Goal: Information Seeking & Learning: Check status

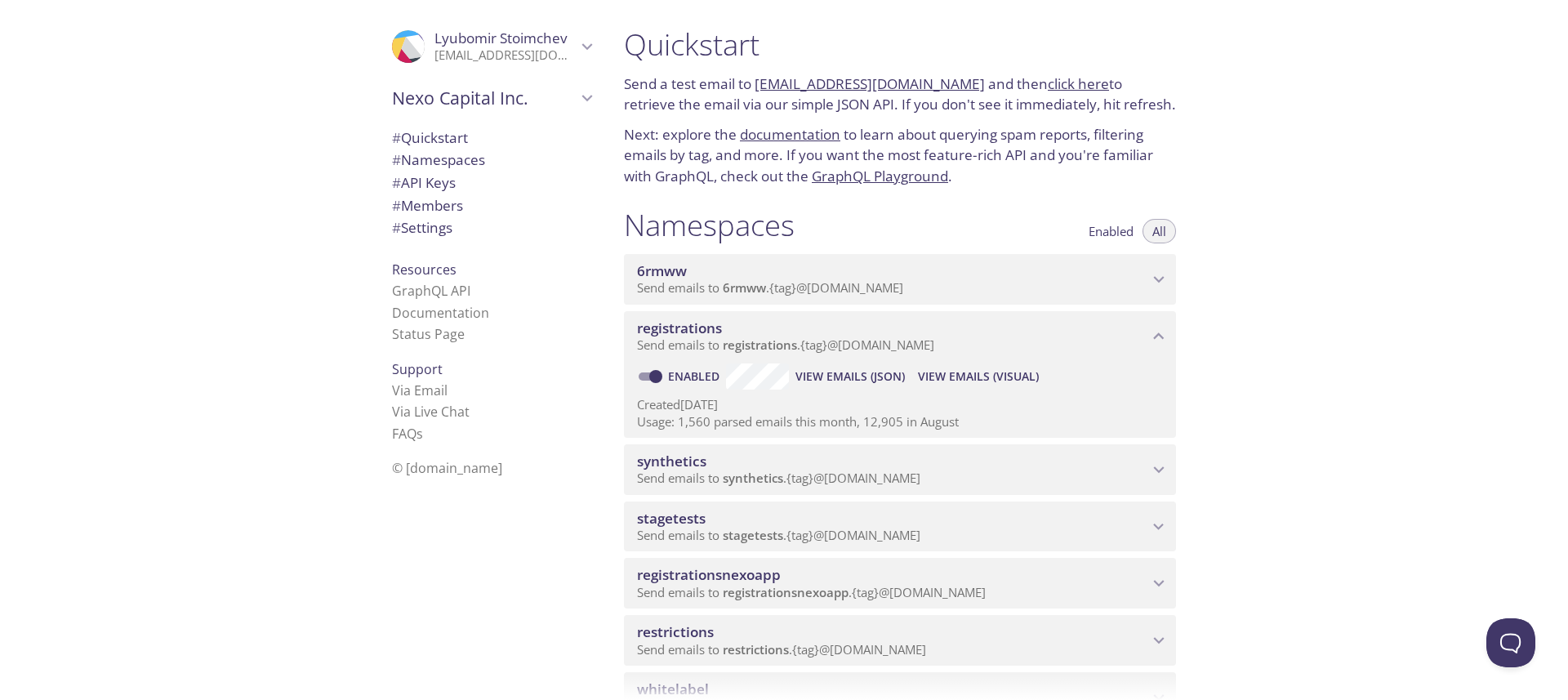
click at [827, 580] on span "registrationsnexoapp" at bounding box center [892, 575] width 512 height 18
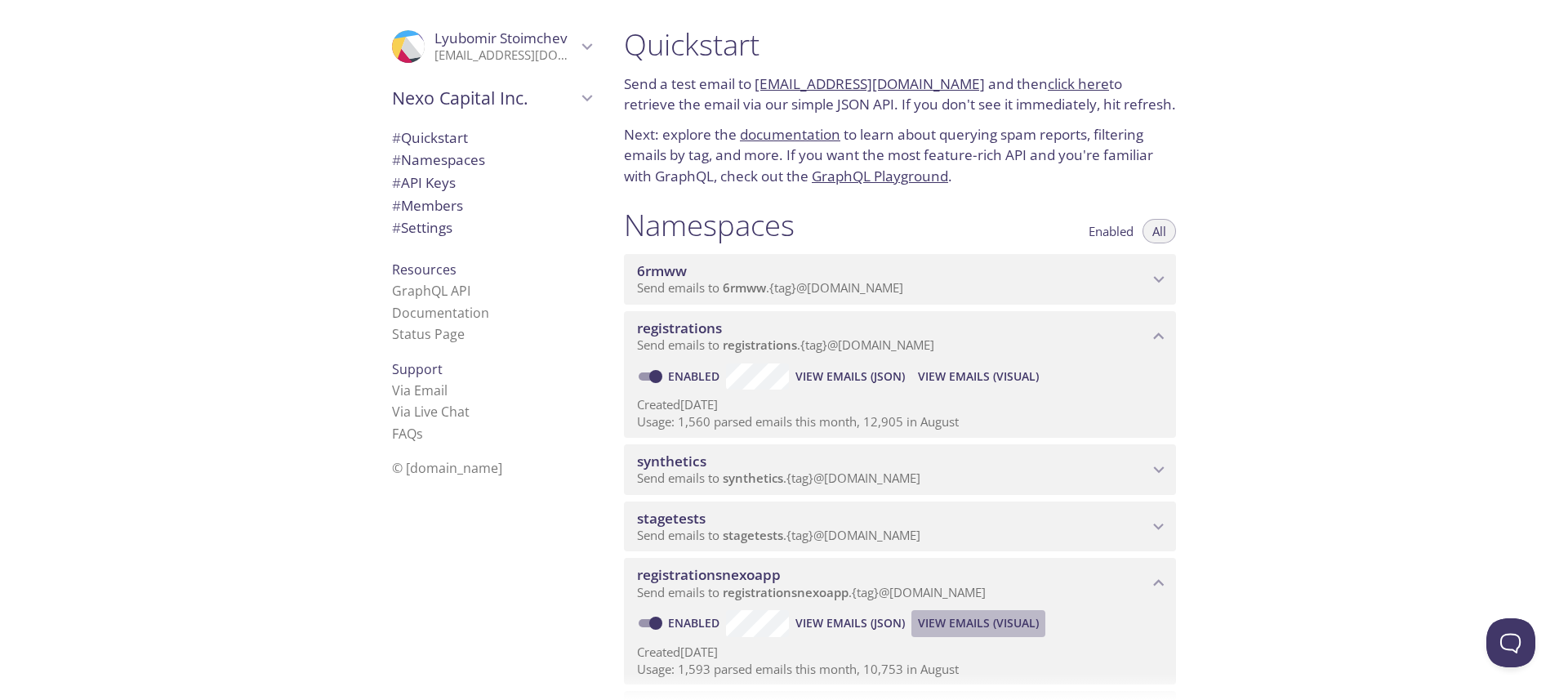
click at [970, 627] on span "View Emails (Visual)" at bounding box center [978, 623] width 120 height 20
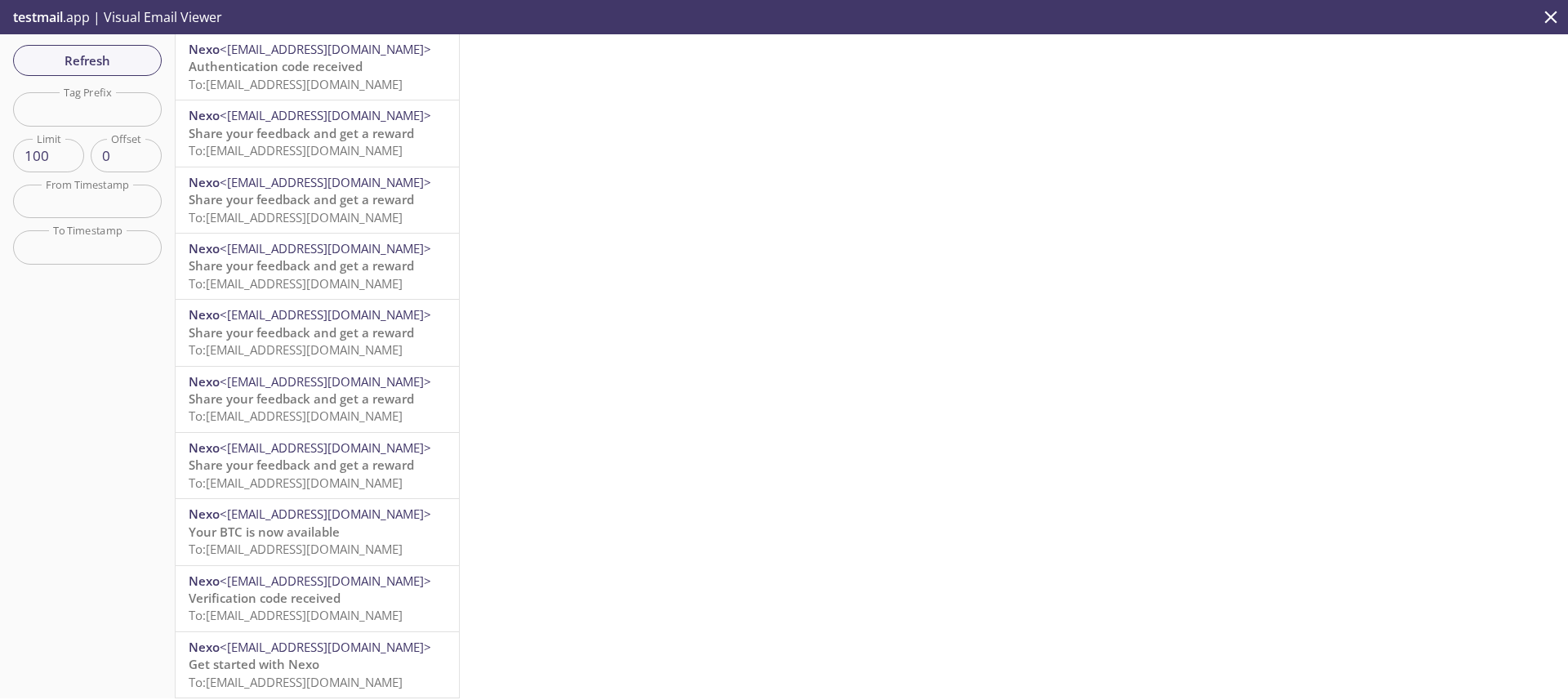
click at [328, 82] on span "To: [EMAIL_ADDRESS][DOMAIN_NAME]" at bounding box center [295, 83] width 214 height 16
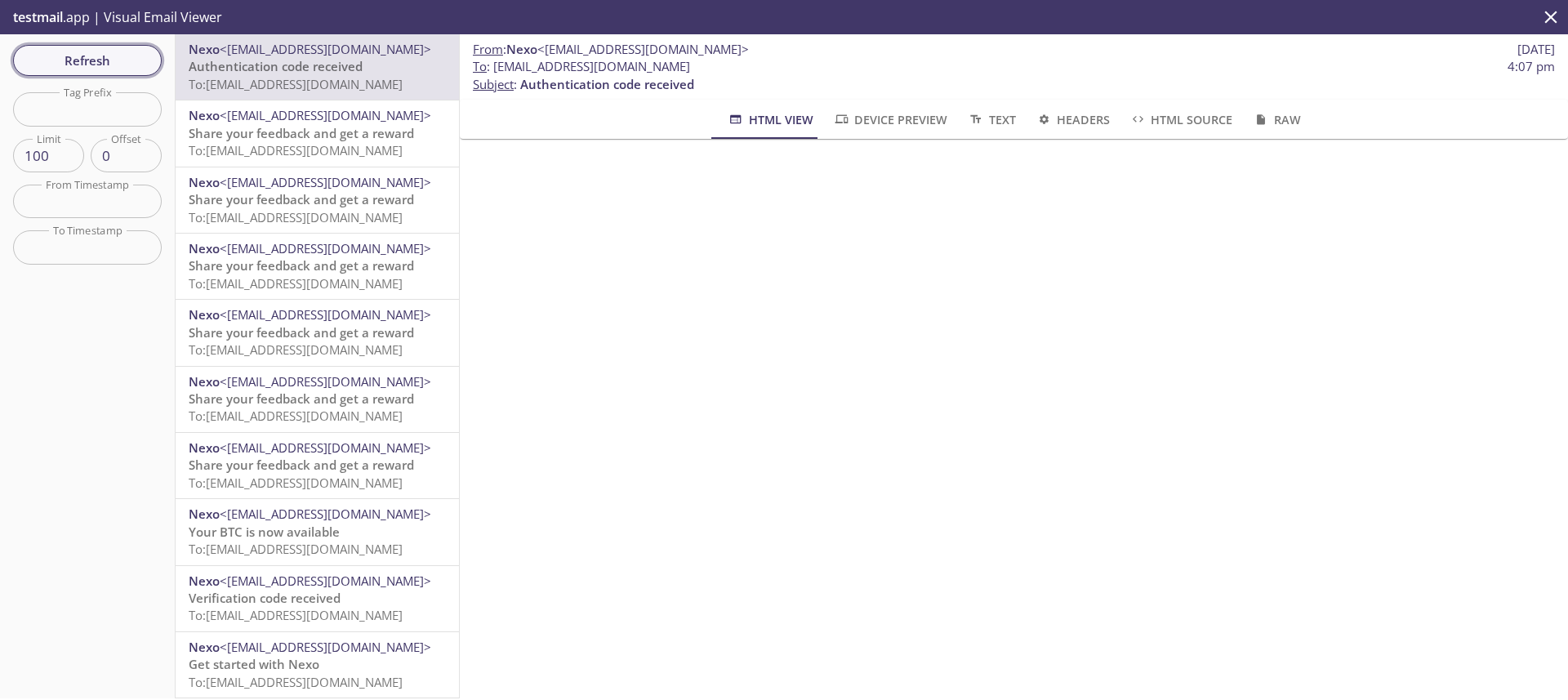
click at [106, 55] on span "Refresh" at bounding box center [87, 60] width 122 height 21
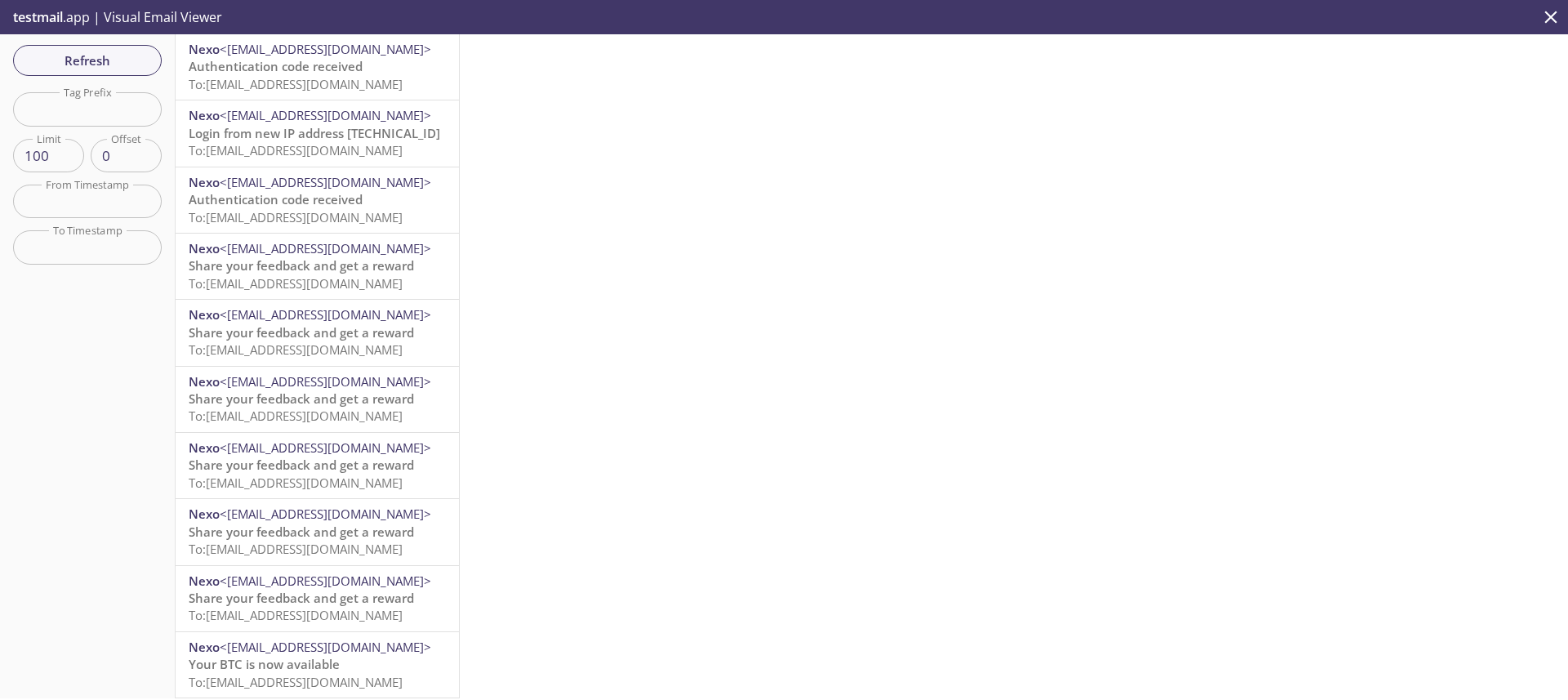
click at [352, 87] on span "To: [EMAIL_ADDRESS][DOMAIN_NAME]" at bounding box center [295, 83] width 214 height 16
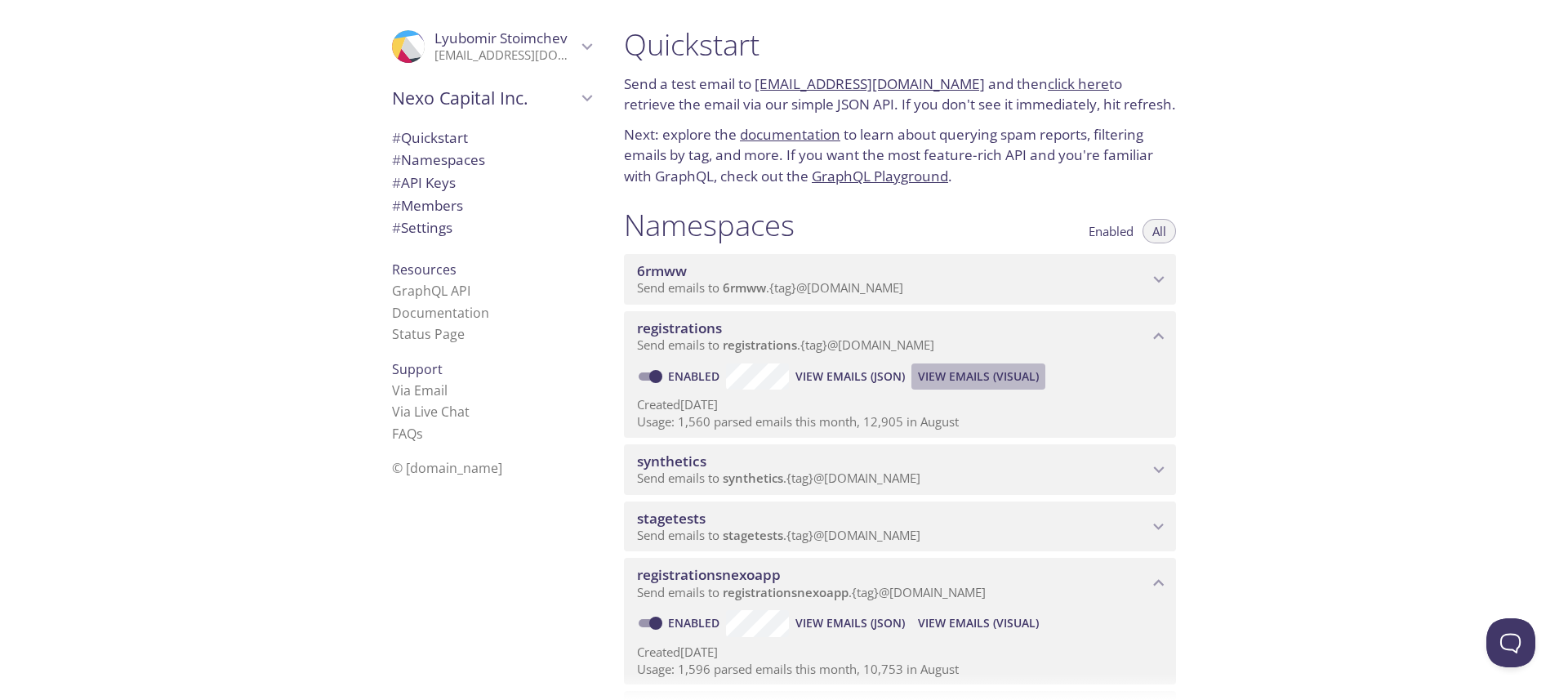
click at [1013, 378] on span "View Emails (Visual)" at bounding box center [978, 377] width 120 height 20
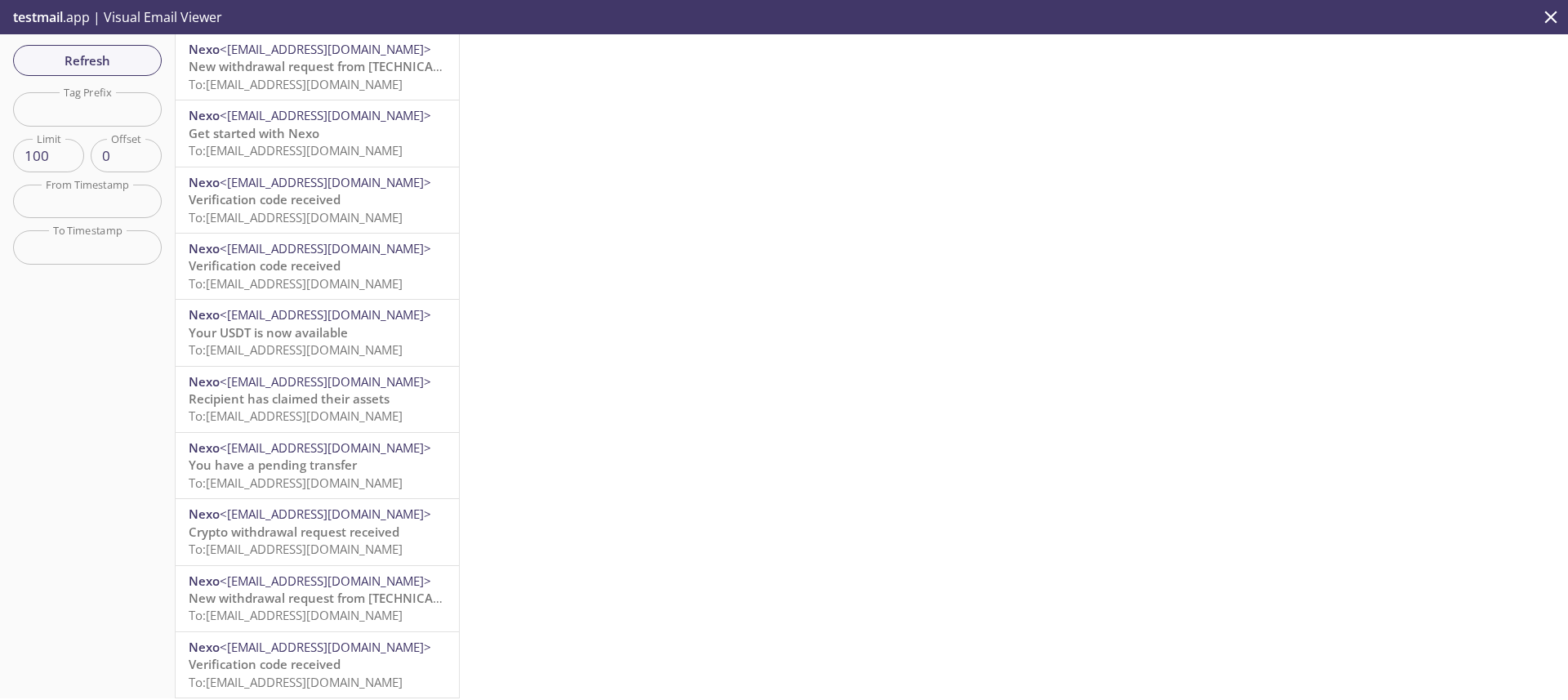
click at [381, 87] on span "To: [EMAIL_ADDRESS][DOMAIN_NAME]" at bounding box center [295, 83] width 214 height 16
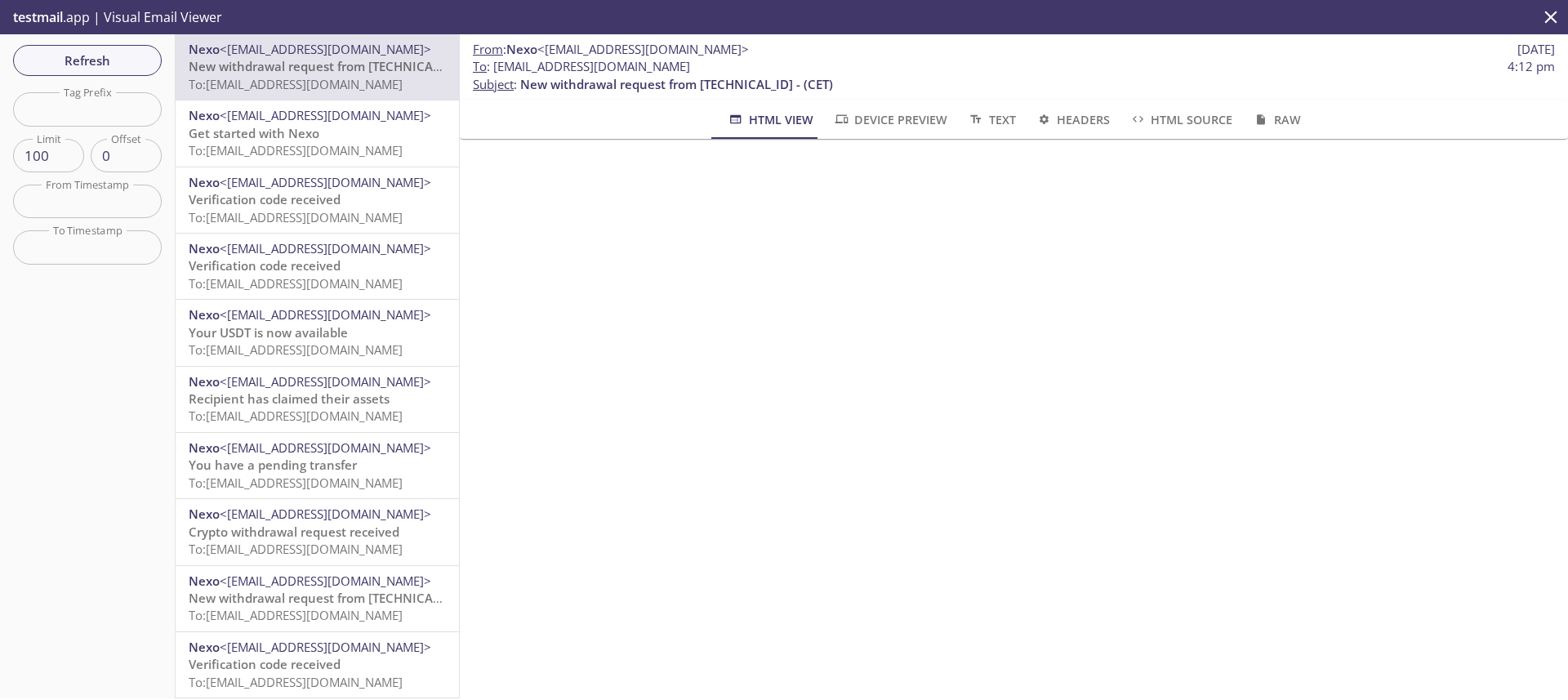
scroll to position [430, 0]
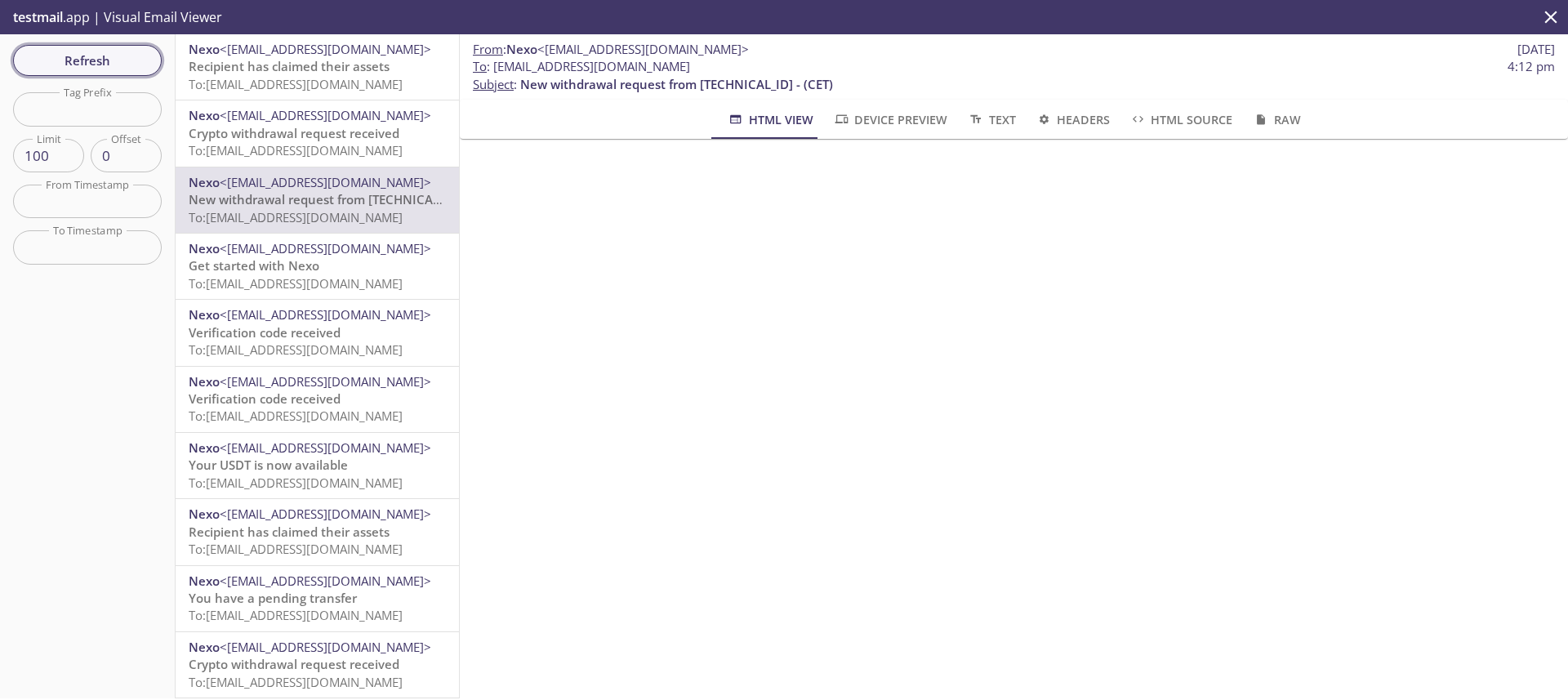
click at [130, 64] on span "Refresh" at bounding box center [87, 60] width 122 height 21
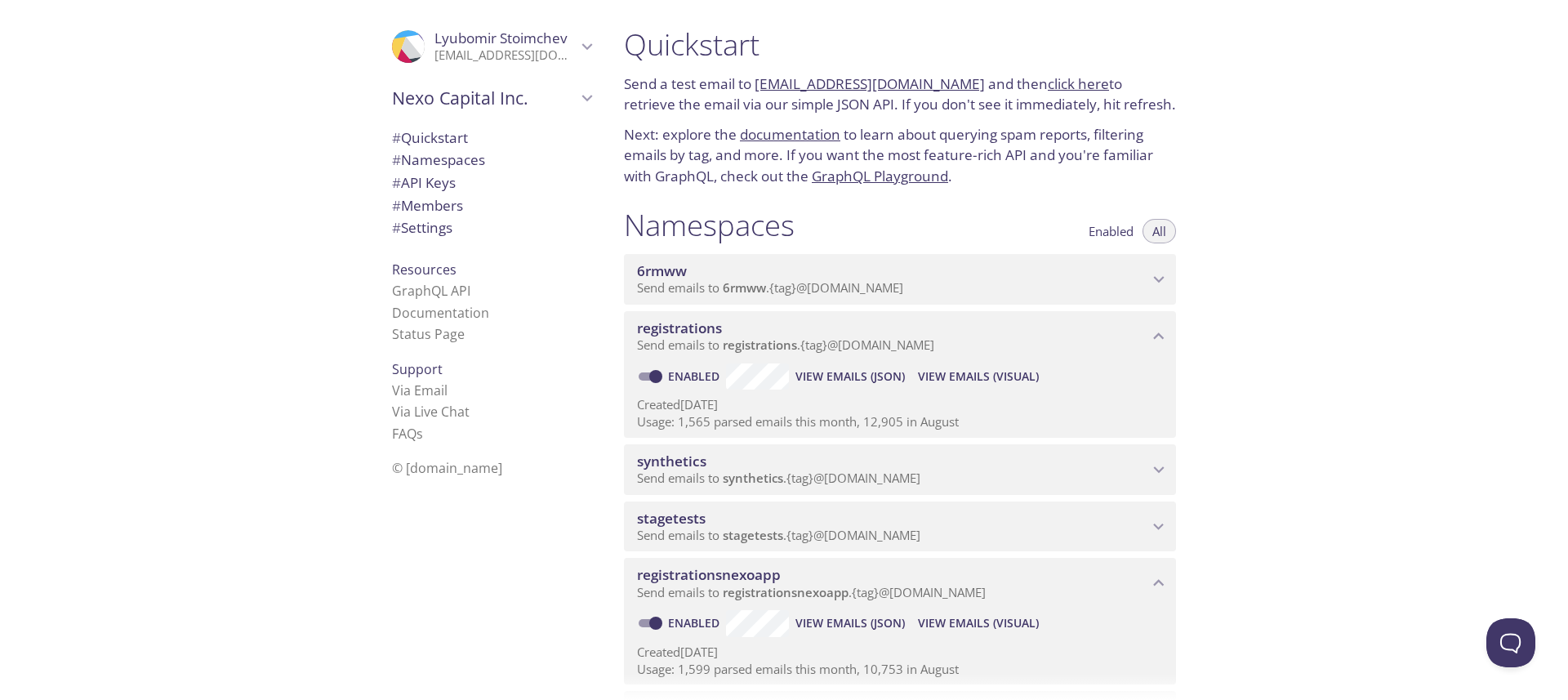
click at [960, 623] on span "View Emails (Visual)" at bounding box center [978, 623] width 120 height 20
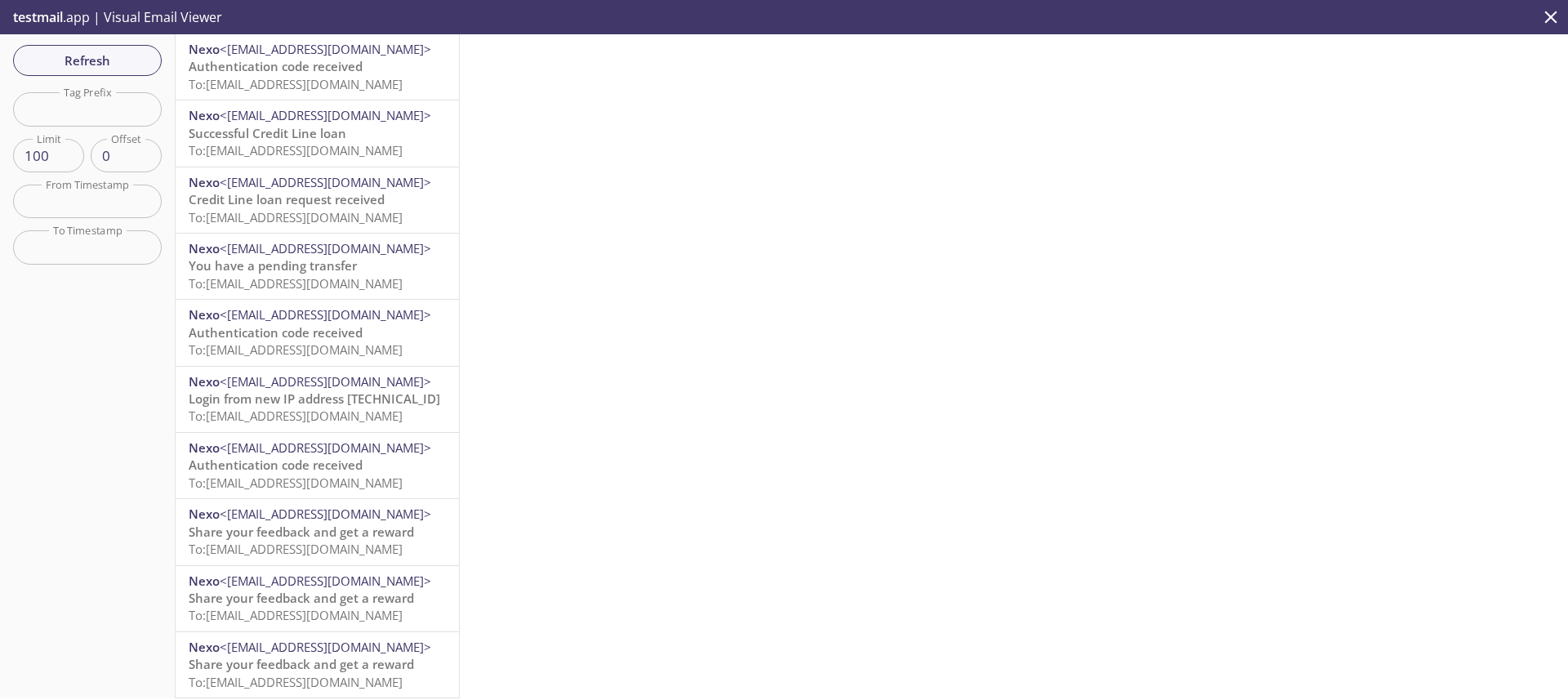
click at [335, 70] on span "Authentication code received" at bounding box center [275, 66] width 174 height 16
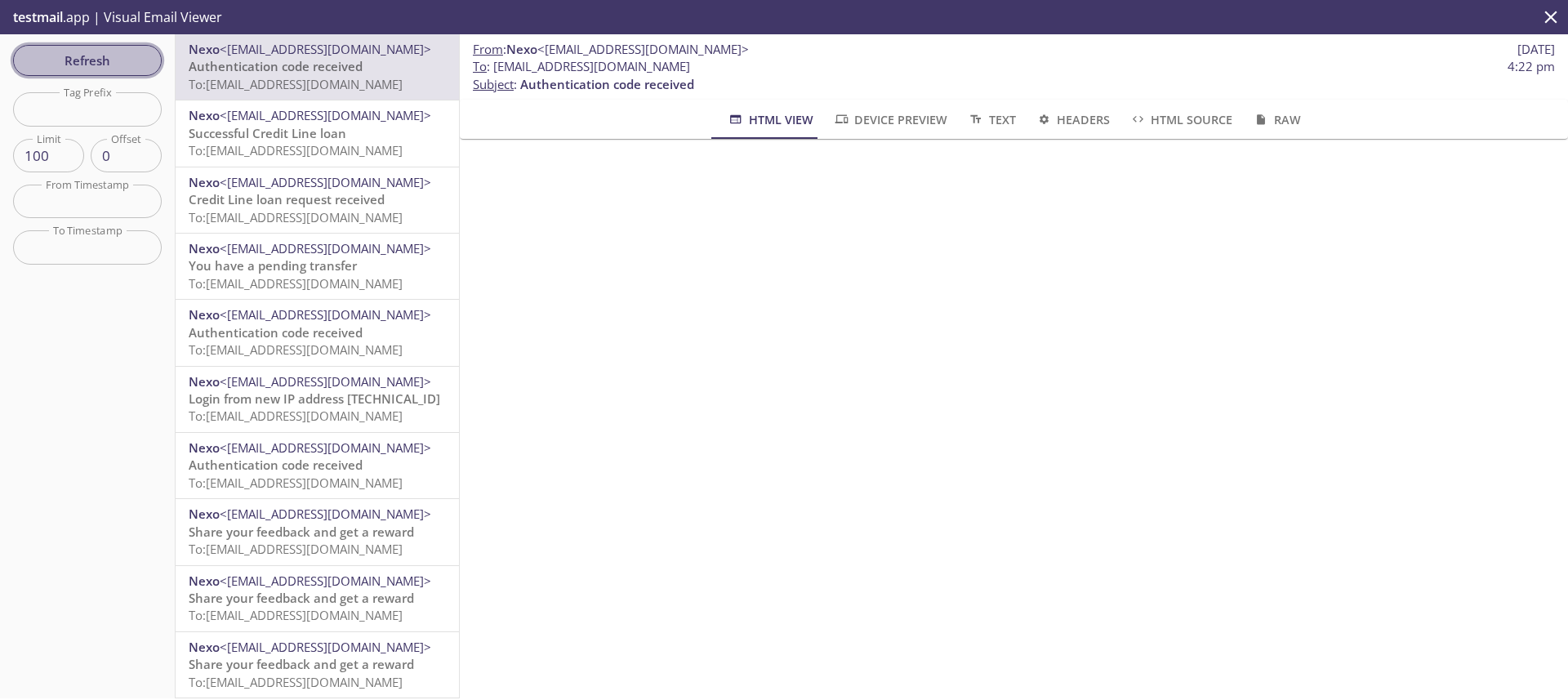
click at [126, 57] on span "Refresh" at bounding box center [87, 60] width 122 height 21
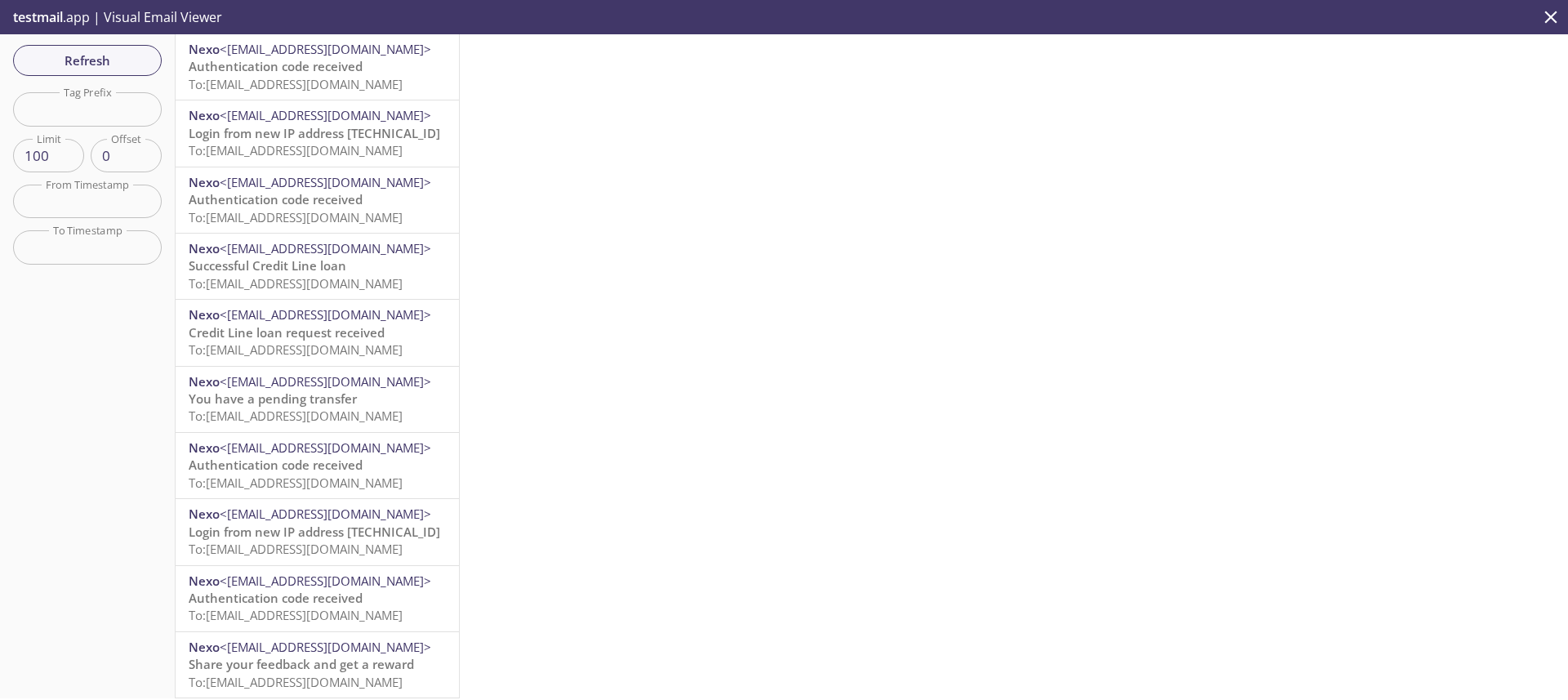
click at [311, 70] on span "Authentication code received" at bounding box center [275, 66] width 174 height 16
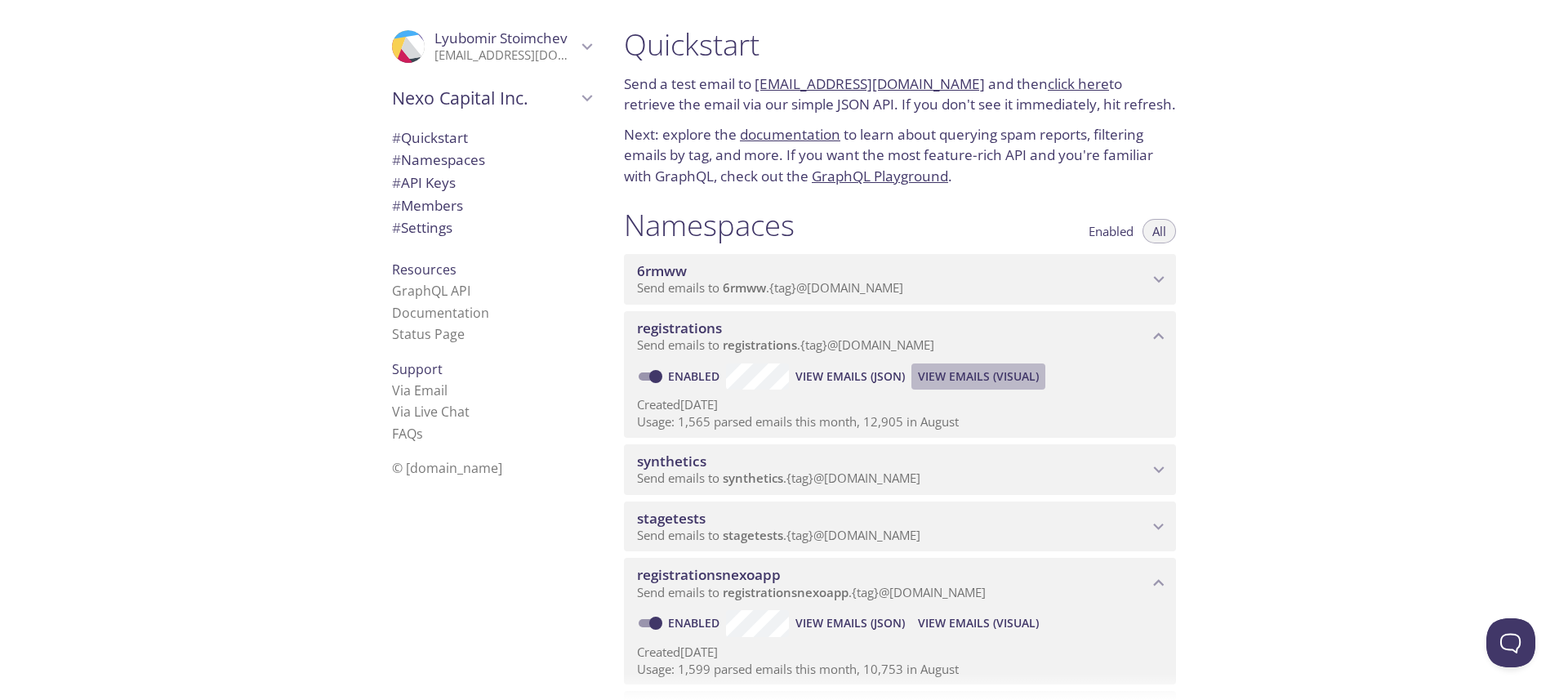
click at [1018, 374] on span "View Emails (Visual)" at bounding box center [978, 377] width 120 height 20
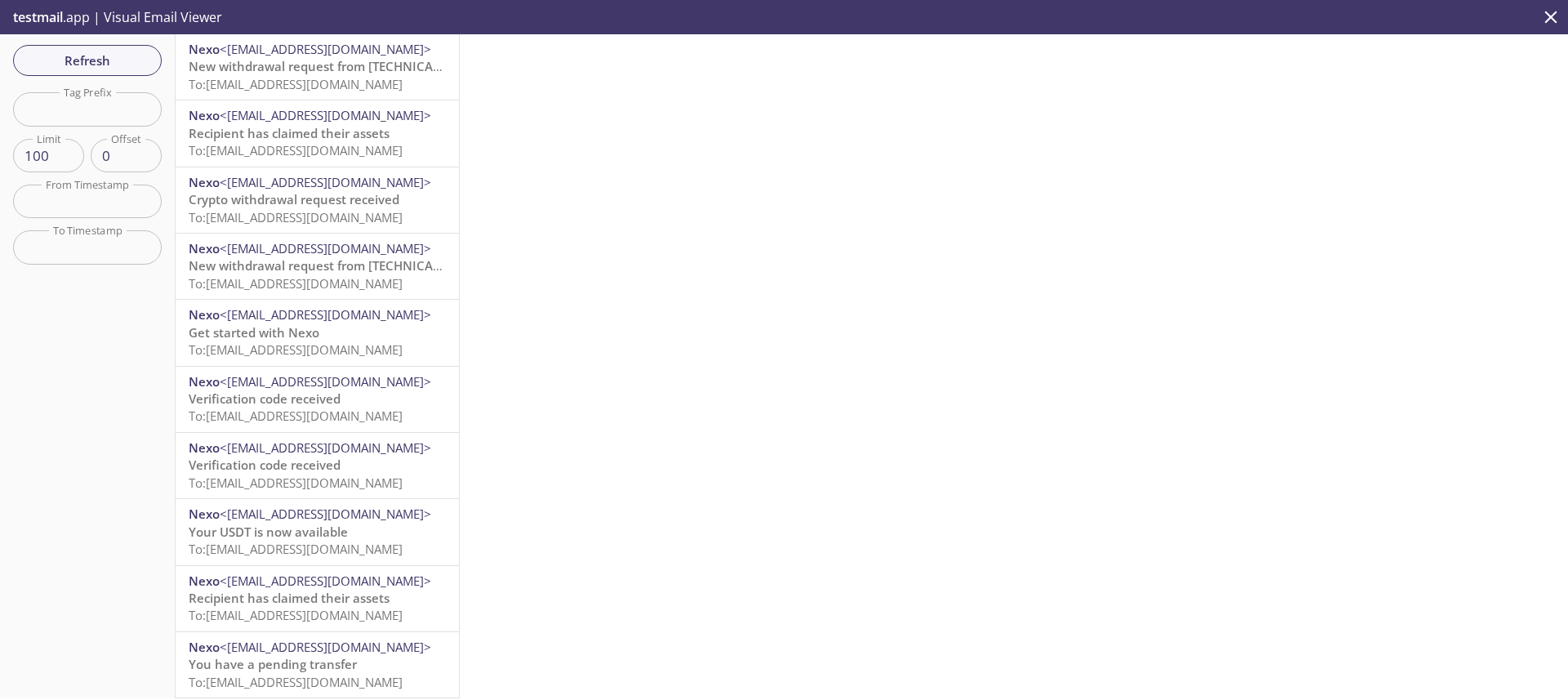
click at [345, 65] on span "New withdrawal request from [TECHNICAL_ID] - (CET)" at bounding box center [344, 66] width 313 height 16
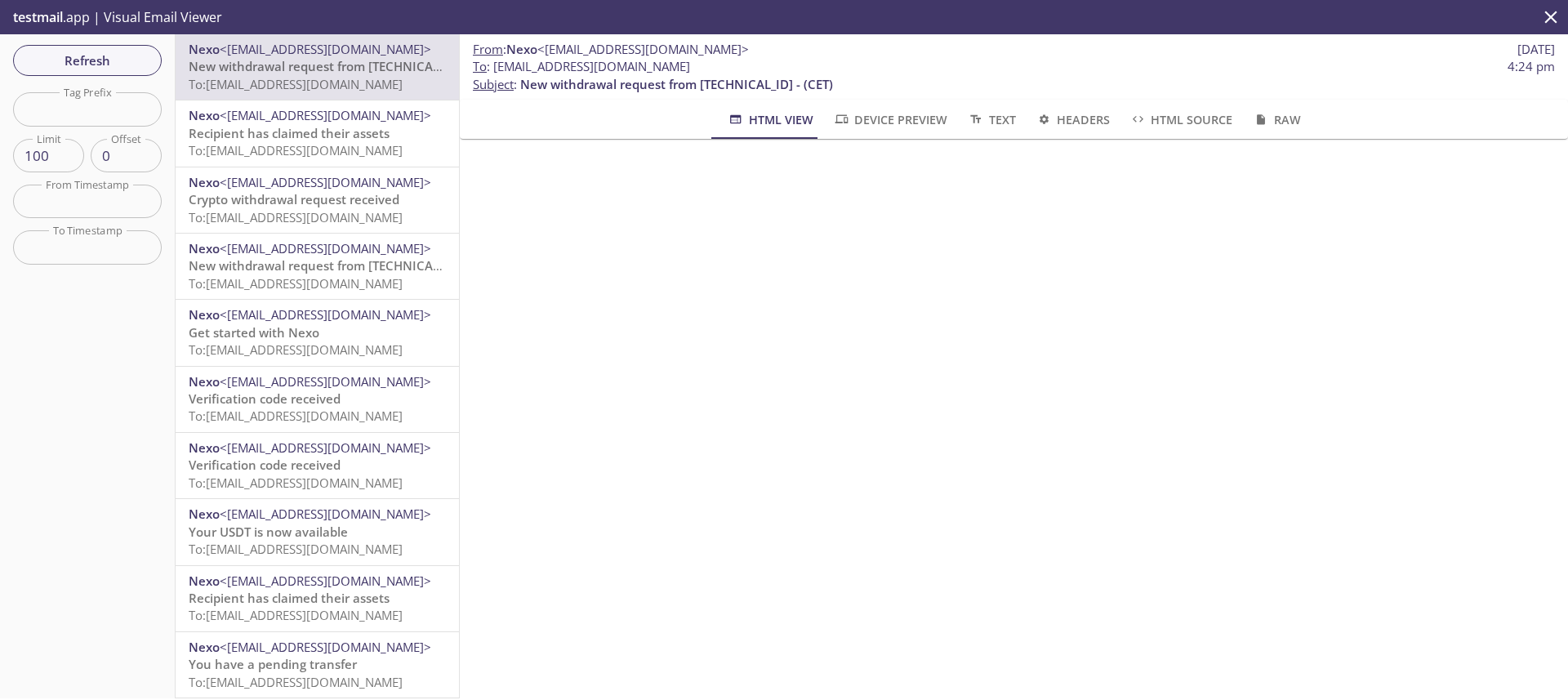
scroll to position [341, 0]
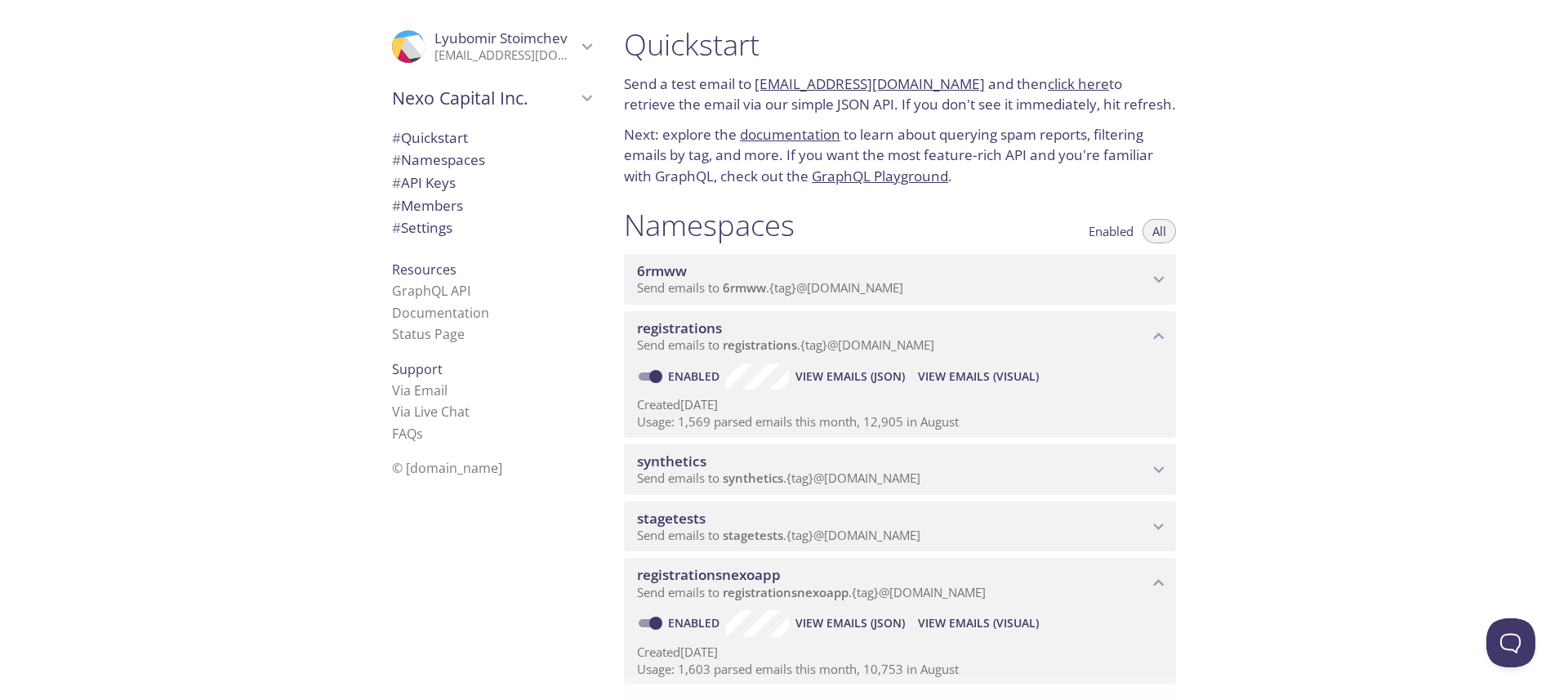
click at [1001, 614] on span "View Emails (Visual)" at bounding box center [978, 623] width 120 height 20
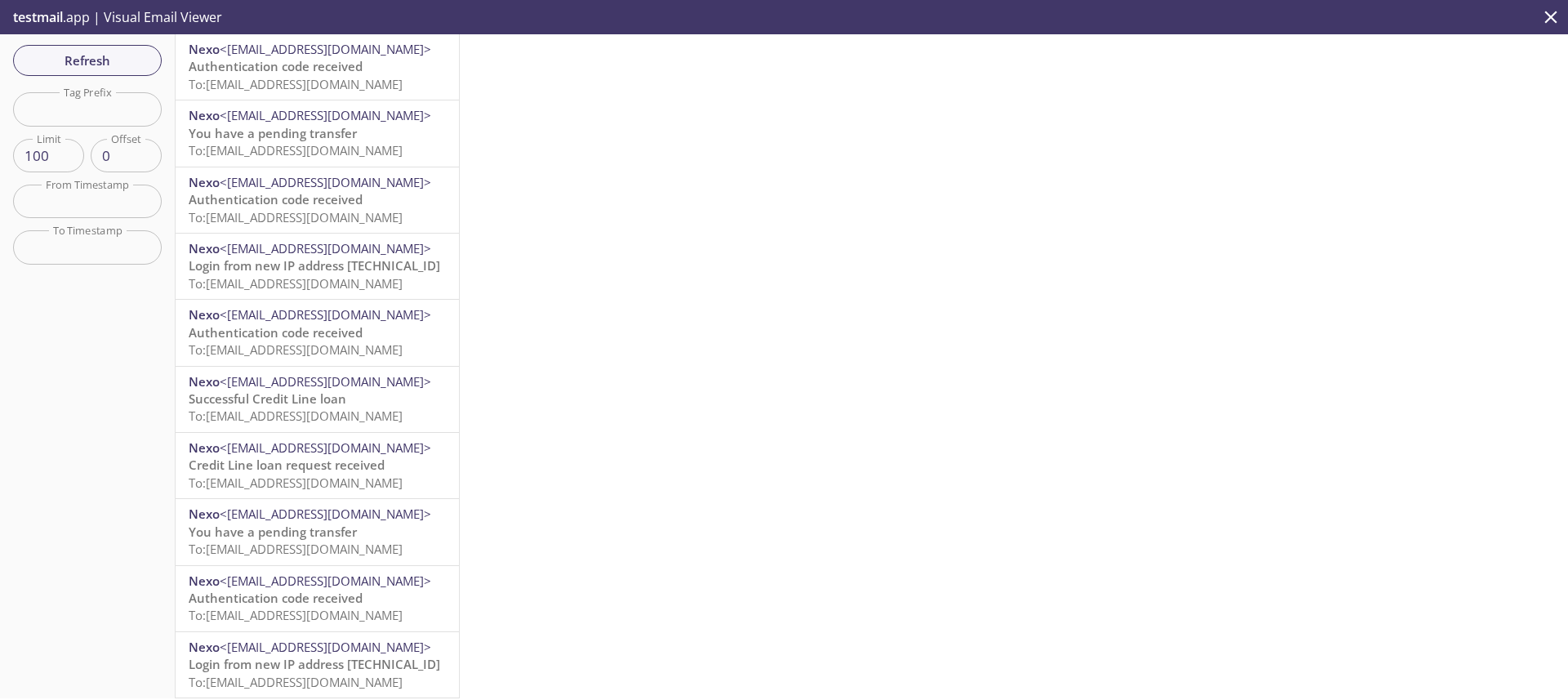
click at [361, 79] on span "To: [EMAIL_ADDRESS][DOMAIN_NAME]" at bounding box center [295, 83] width 214 height 16
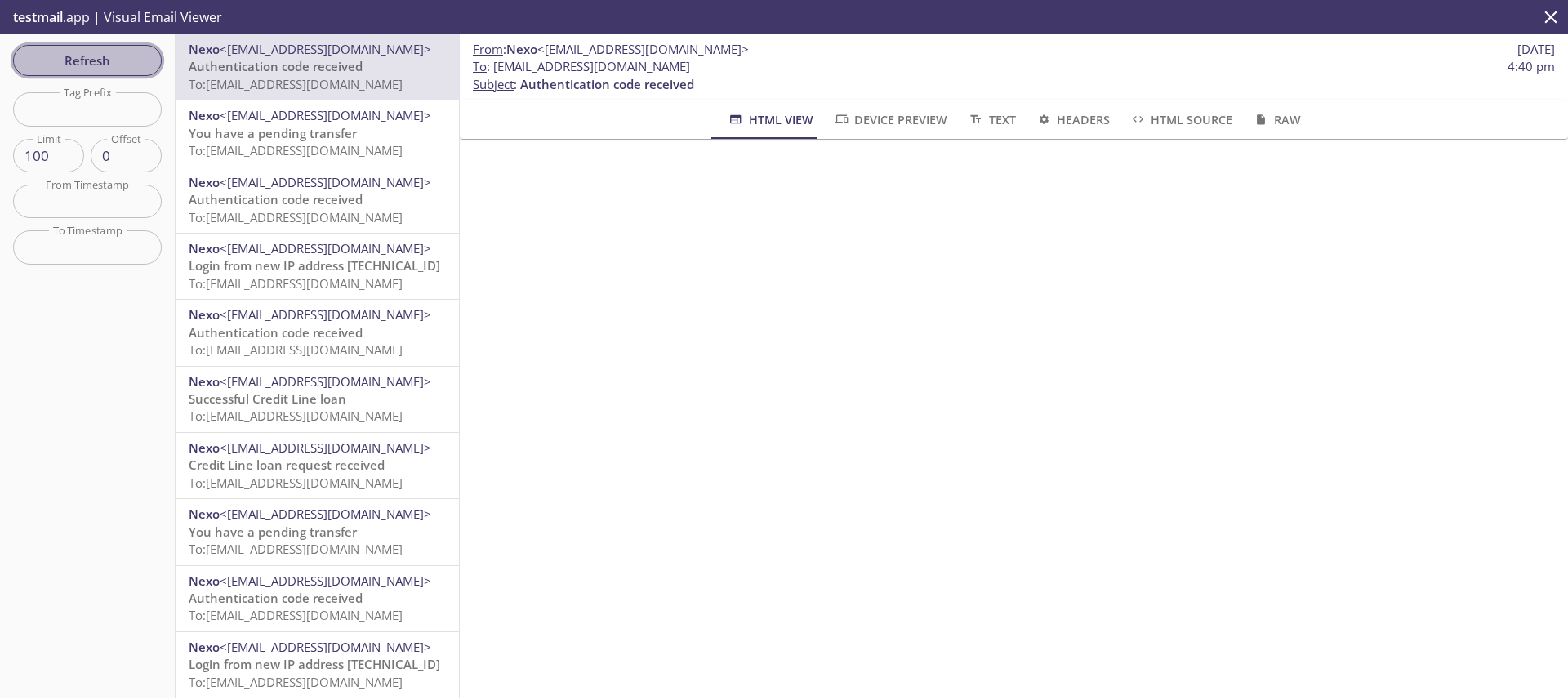
click at [152, 62] on button "Refresh" at bounding box center [87, 60] width 148 height 31
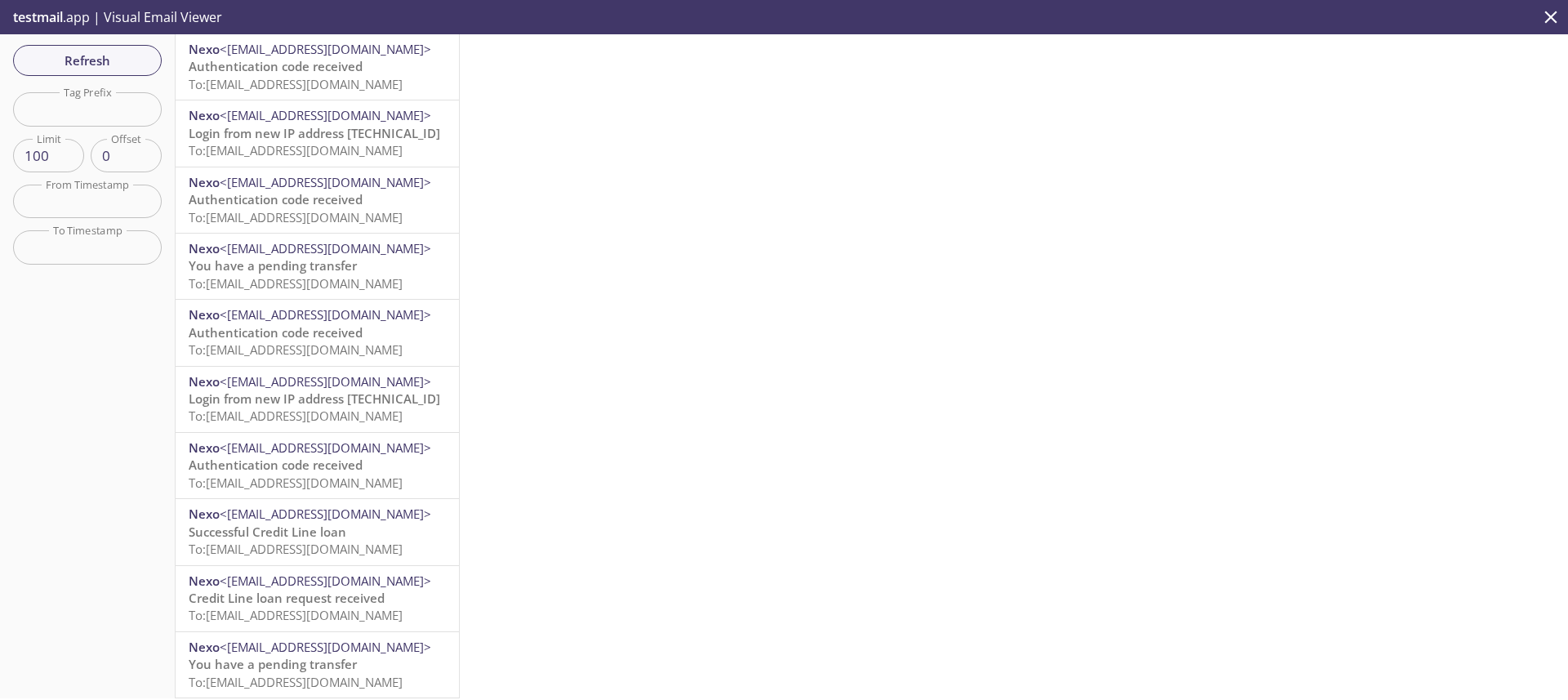
click at [402, 74] on p "Authentication code received To: [EMAIL_ADDRESS][DOMAIN_NAME]" at bounding box center [316, 76] width 257 height 35
